Goal: Information Seeking & Learning: Learn about a topic

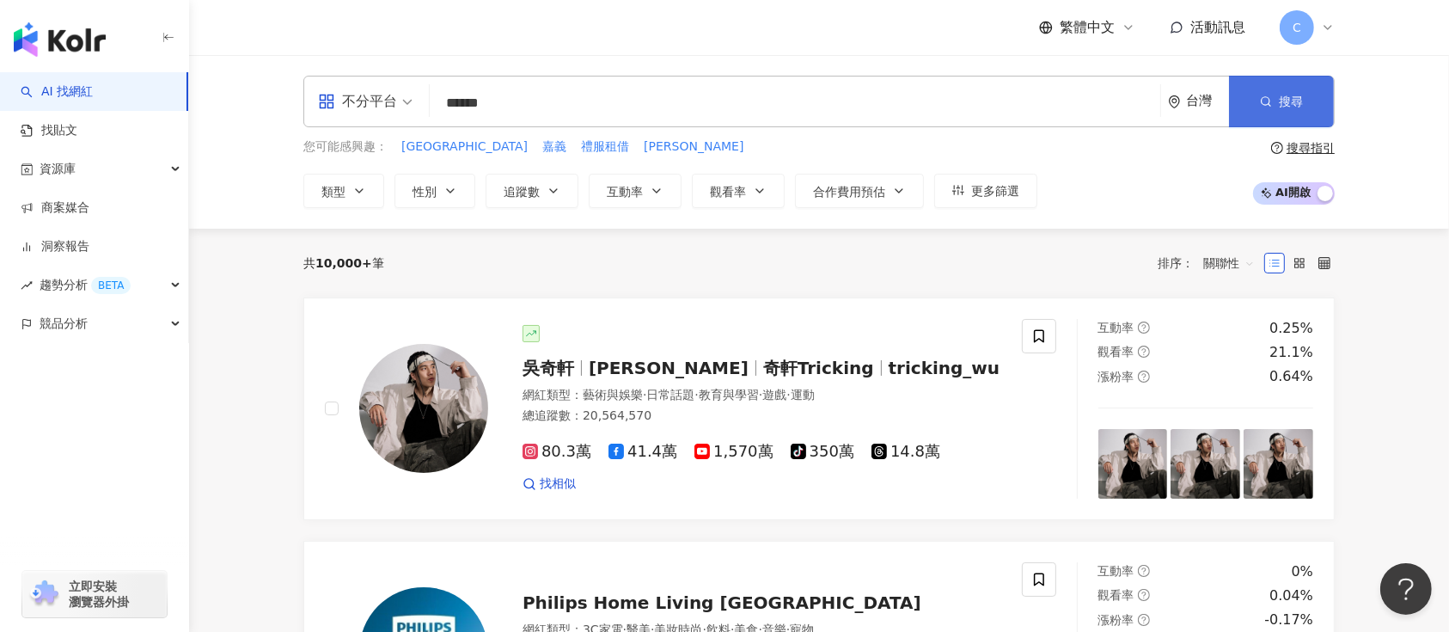
type input "******"
click at [1260, 88] on button "搜尋" at bounding box center [1281, 102] width 105 height 52
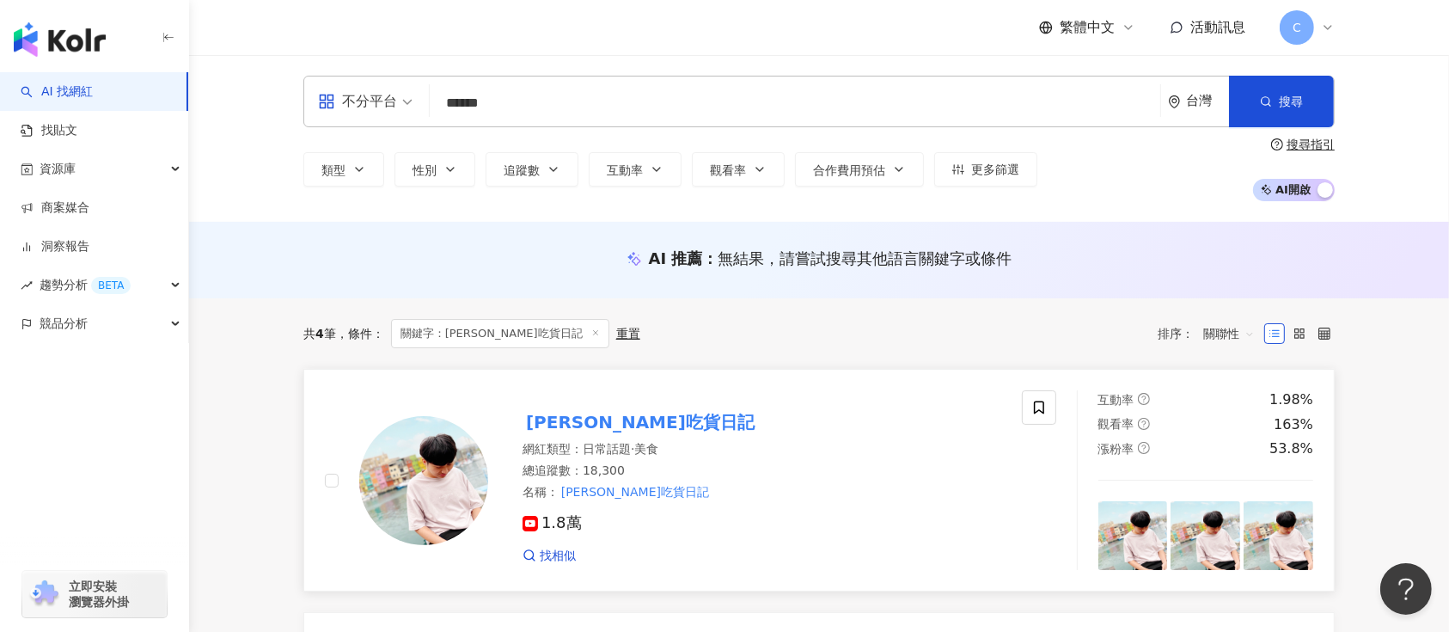
click at [553, 430] on mark "阿翔吃貨日記" at bounding box center [639, 421] width 235 height 27
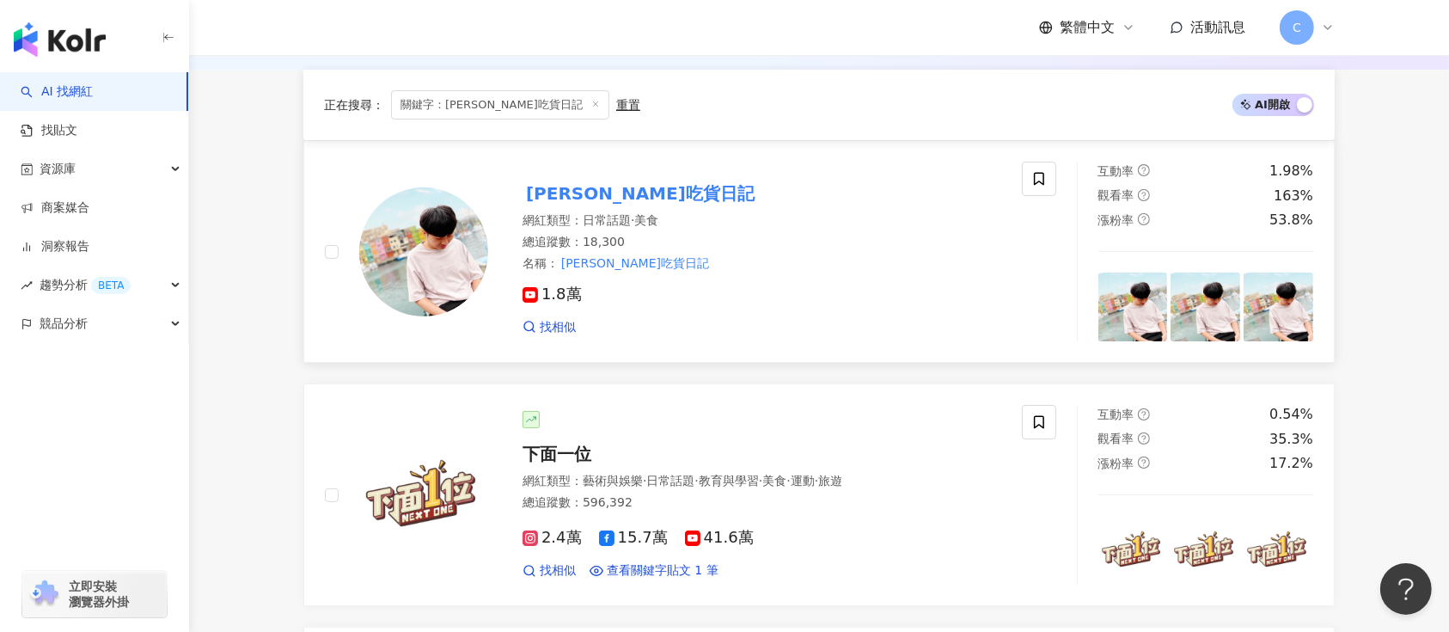
scroll to position [572, 0]
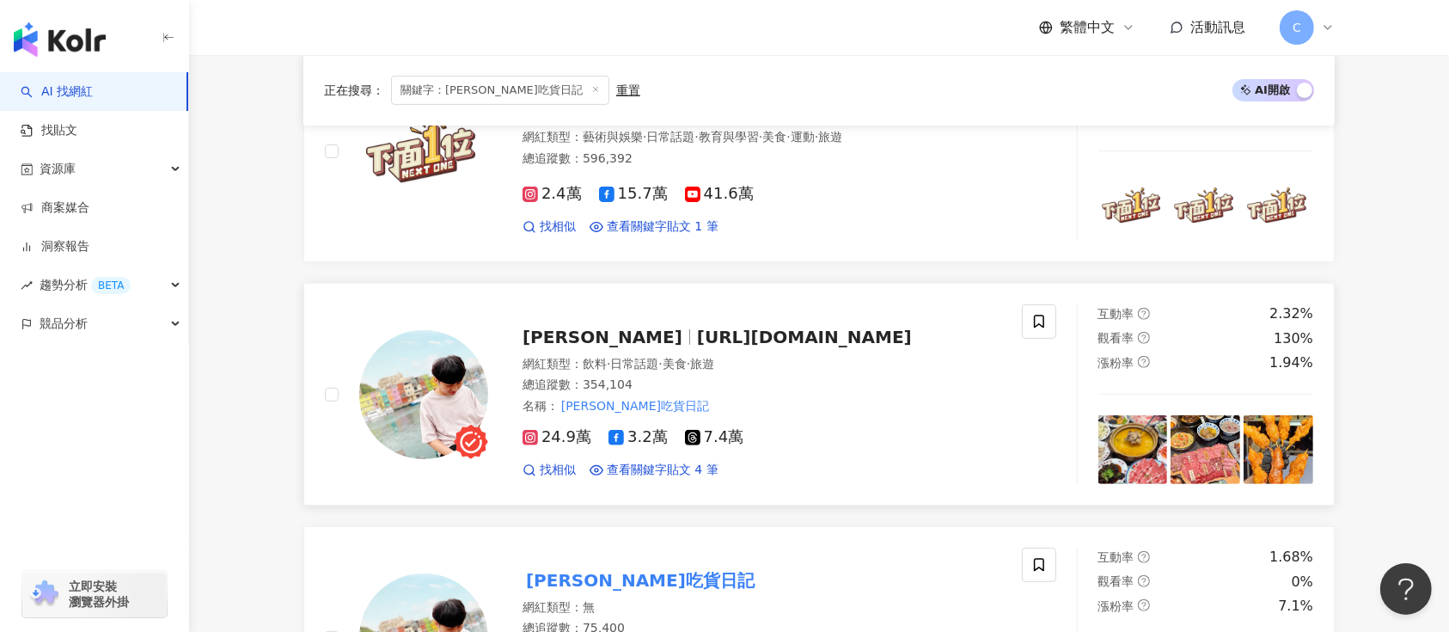
click at [697, 340] on span "[URL][DOMAIN_NAME]" at bounding box center [804, 336] width 215 height 21
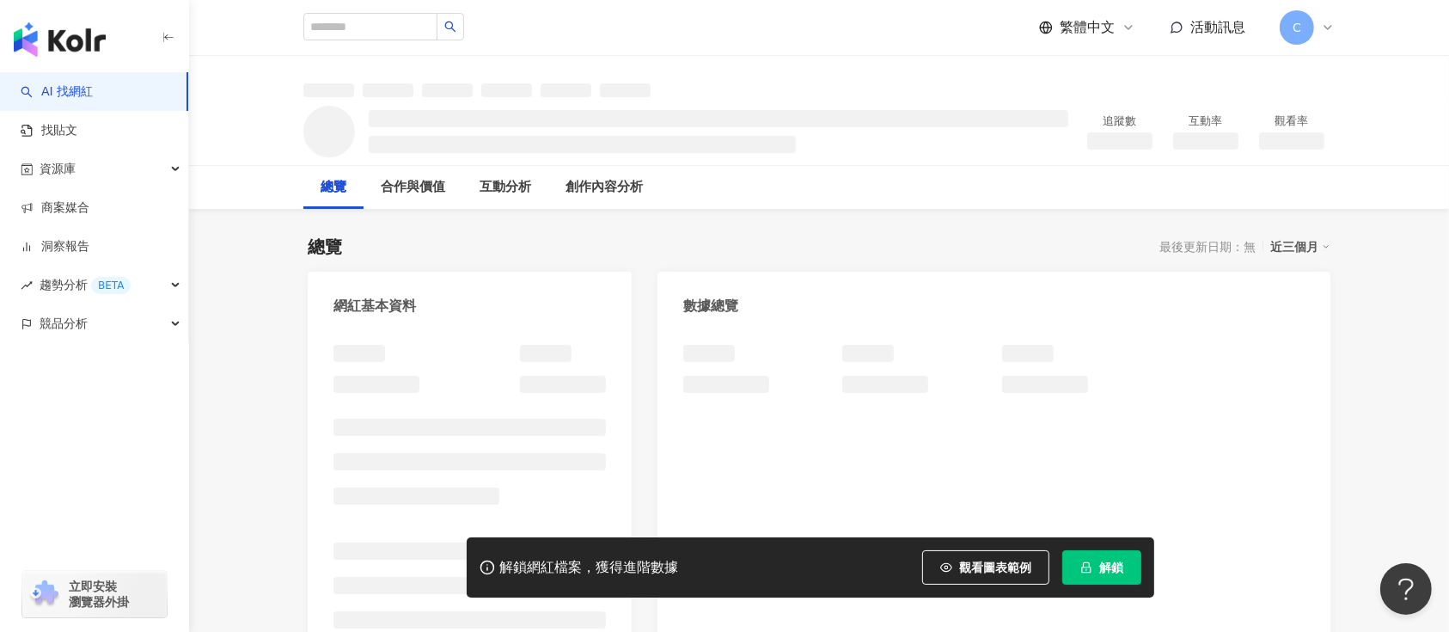
click at [1099, 562] on span "解鎖" at bounding box center [1111, 567] width 24 height 14
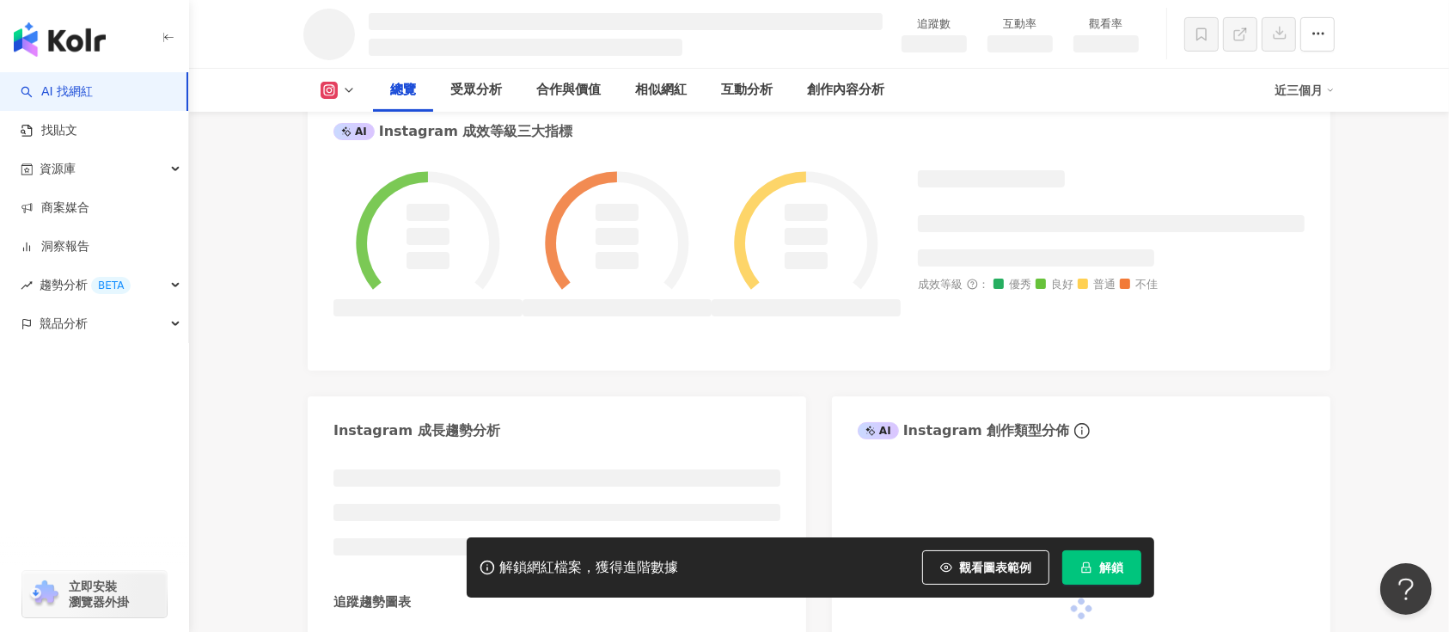
scroll to position [949, 0]
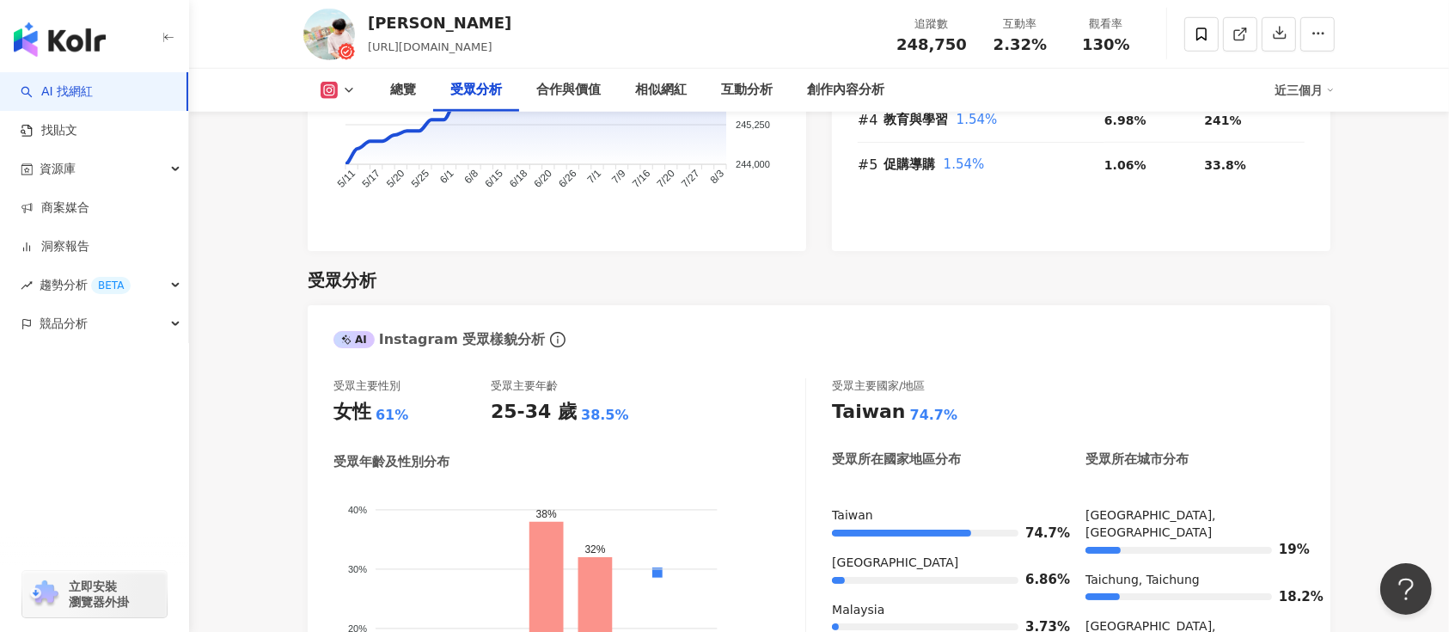
scroll to position [1469, 0]
